Goal: Task Accomplishment & Management: Complete application form

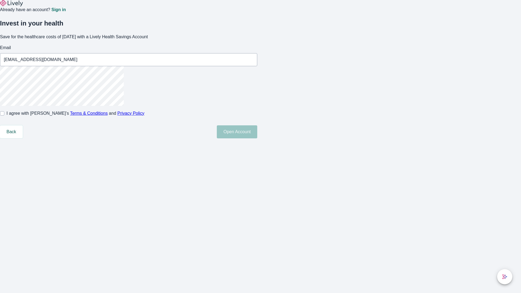
click at [4, 116] on input "I agree with Lively’s Terms & Conditions and Privacy Policy" at bounding box center [2, 113] width 4 height 4
checkbox input "true"
click at [257, 138] on button "Open Account" at bounding box center [237, 131] width 40 height 13
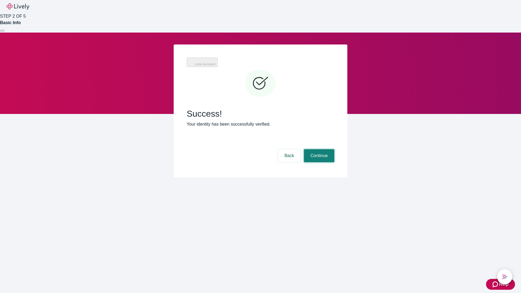
click at [318, 149] on button "Continue" at bounding box center [319, 155] width 30 height 13
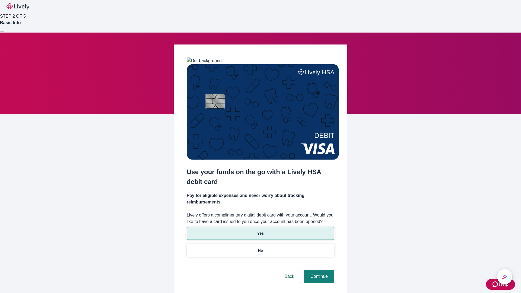
click at [260, 231] on p "Yes" at bounding box center [260, 234] width 7 height 6
click at [318, 270] on button "Continue" at bounding box center [319, 276] width 30 height 13
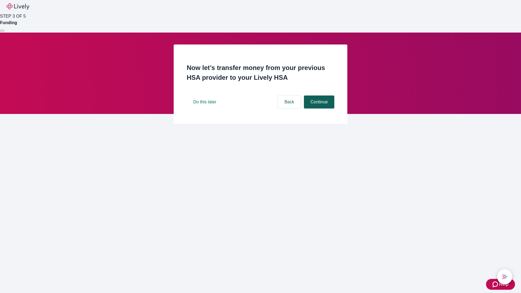
click at [318, 109] on button "Continue" at bounding box center [319, 102] width 30 height 13
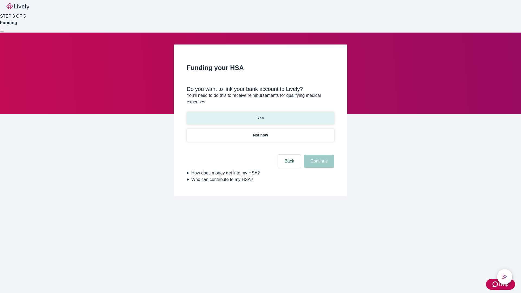
click at [260, 115] on p "Yes" at bounding box center [260, 118] width 7 height 6
click at [318, 155] on button "Continue" at bounding box center [319, 161] width 30 height 13
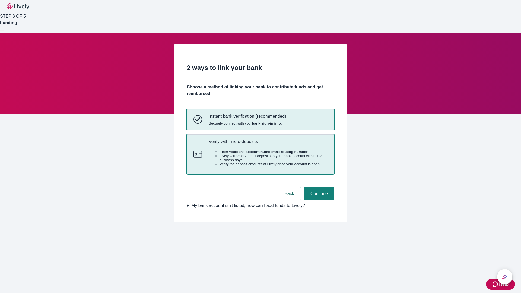
click at [268, 144] on p "Verify with micro-deposits" at bounding box center [268, 141] width 119 height 5
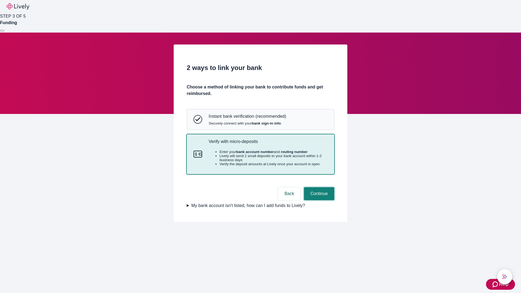
click at [318, 200] on button "Continue" at bounding box center [319, 193] width 30 height 13
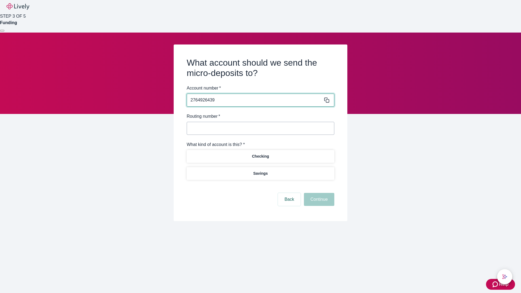
type input "2764926439"
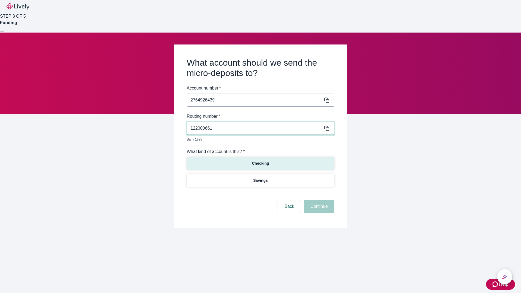
type input "122000661"
click at [260, 161] on p "Checking" at bounding box center [260, 164] width 17 height 6
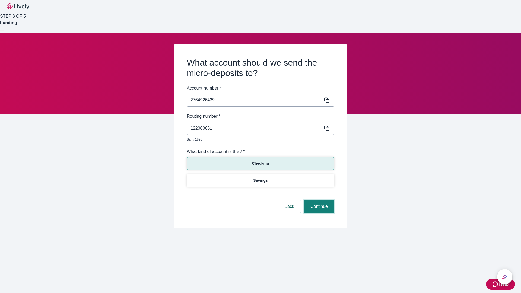
click at [318, 200] on button "Continue" at bounding box center [319, 206] width 30 height 13
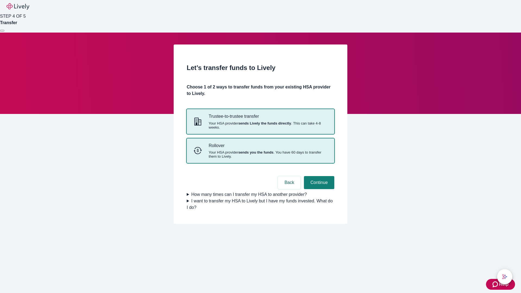
click at [260, 154] on strong "sends you the funds" at bounding box center [255, 152] width 35 height 4
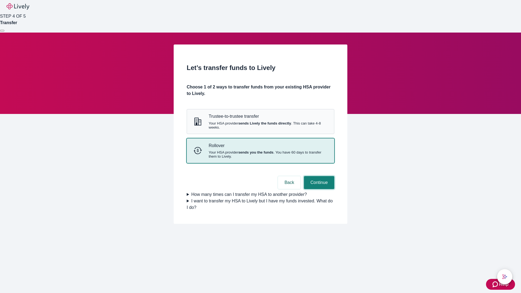
click at [318, 189] on button "Continue" at bounding box center [319, 182] width 30 height 13
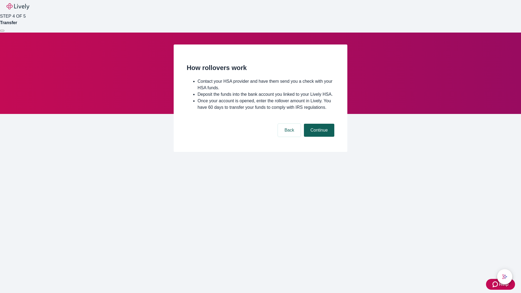
click at [318, 137] on button "Continue" at bounding box center [319, 130] width 30 height 13
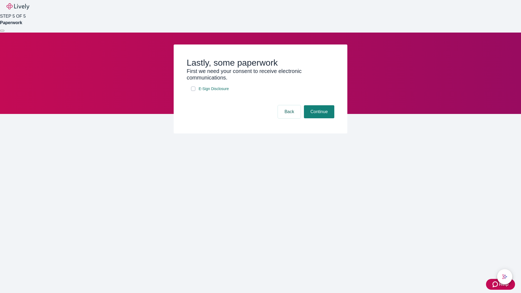
click at [193, 91] on input "E-Sign Disclosure" at bounding box center [193, 89] width 4 height 4
checkbox input "true"
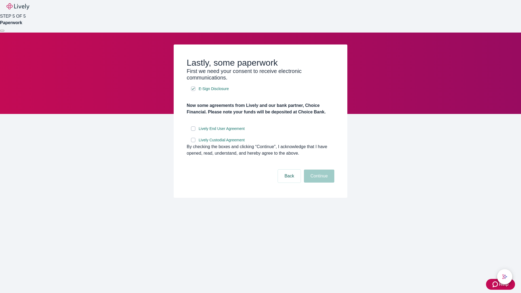
click at [193, 131] on input "Lively End User Agreement" at bounding box center [193, 129] width 4 height 4
checkbox input "true"
click at [193, 142] on input "Lively Custodial Agreement" at bounding box center [193, 140] width 4 height 4
checkbox input "true"
click at [318, 183] on button "Continue" at bounding box center [319, 176] width 30 height 13
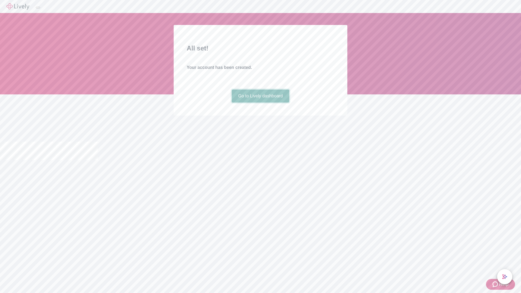
click at [260, 103] on link "Go to Lively dashboard" at bounding box center [261, 96] width 58 height 13
